Goal: Answer question/provide support

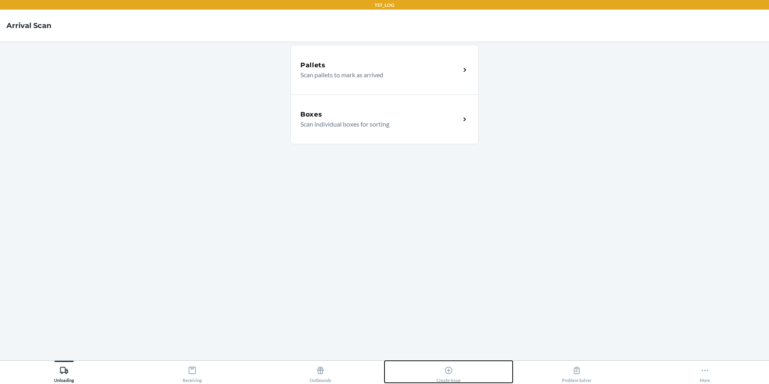
click at [452, 365] on div "Create Issue" at bounding box center [449, 373] width 24 height 20
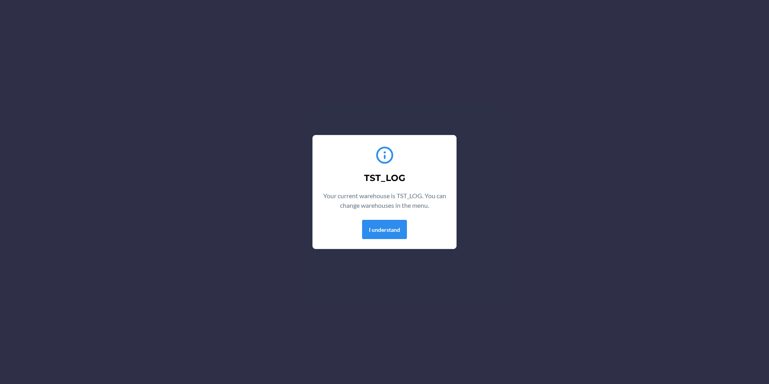
click at [393, 213] on div "Your current warehouse is TST_LOG. You can change warehouses in the menu." at bounding box center [385, 202] width 124 height 22
click at [379, 238] on button "I understand" at bounding box center [384, 229] width 45 height 19
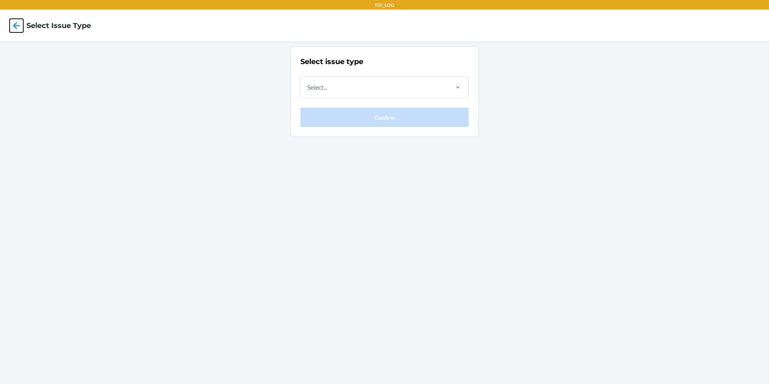
click at [16, 27] on icon at bounding box center [17, 26] width 14 height 14
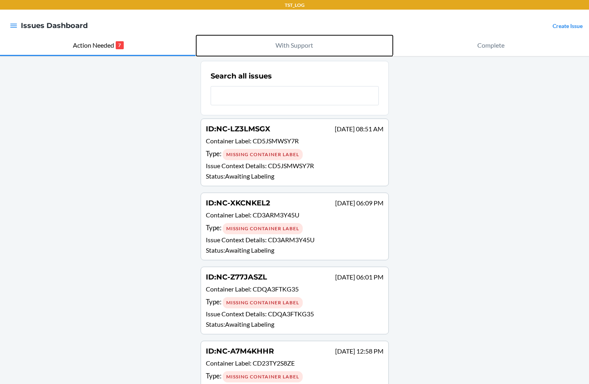
click at [317, 44] on button "With Support" at bounding box center [294, 45] width 196 height 21
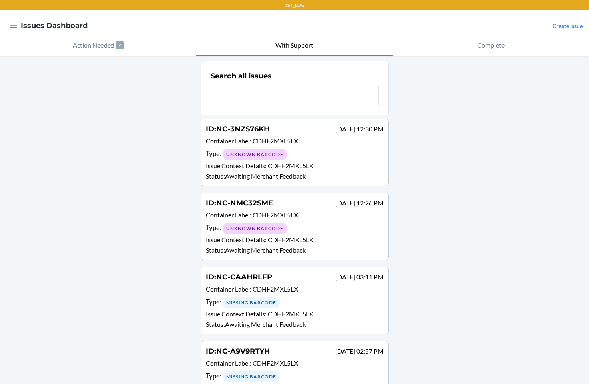
click at [327, 220] on p "Container Label : CDHF2MXL5LX" at bounding box center [295, 216] width 178 height 12
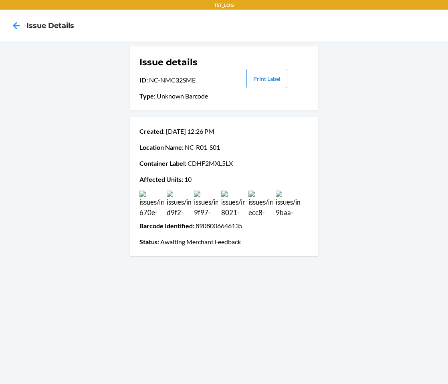
click at [154, 206] on img at bounding box center [151, 203] width 24 height 24
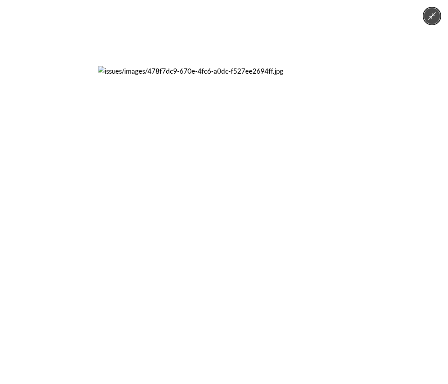
click at [154, 206] on img at bounding box center [224, 192] width 252 height 252
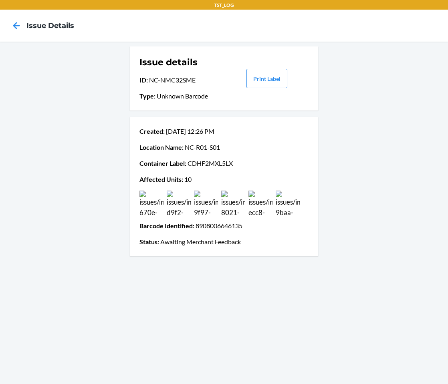
click at [176, 205] on img at bounding box center [179, 203] width 24 height 24
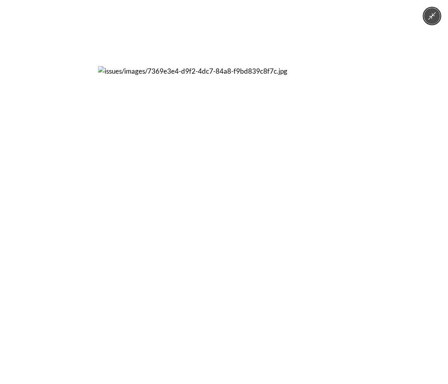
click at [176, 205] on img at bounding box center [224, 192] width 252 height 252
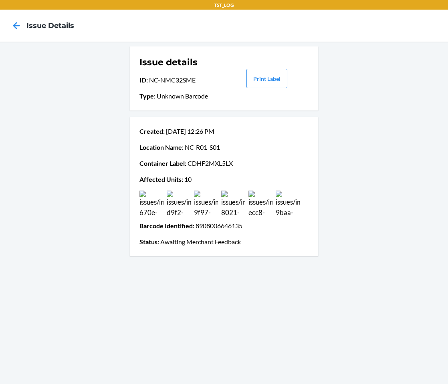
click at [202, 211] on img at bounding box center [206, 203] width 24 height 24
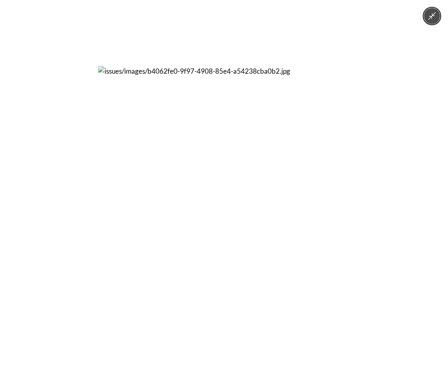
click at [202, 211] on img at bounding box center [224, 192] width 252 height 252
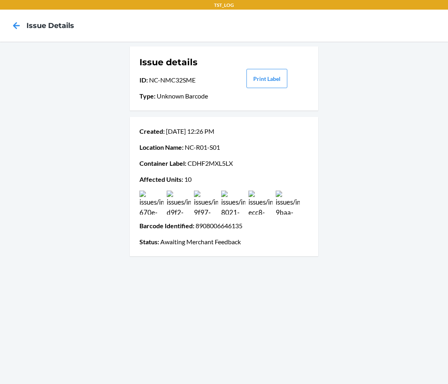
click at [259, 157] on div "Created : Sep 24 12:26 PM Location Name : NC-R01-S01 Container Label : CDHF2MXL…" at bounding box center [223, 186] width 169 height 127
click at [222, 156] on div "Created : Sep 24 12:26 PM Location Name : NC-R01-S01 Container Label : CDHF2MXL…" at bounding box center [223, 186] width 169 height 127
